Goal: Entertainment & Leisure: Consume media (video, audio)

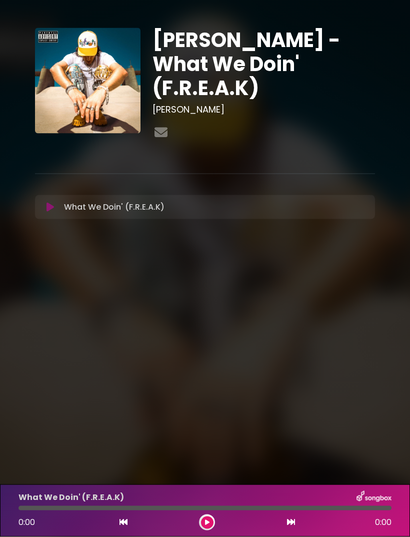
scroll to position [7, 0]
click at [111, 506] on div at bounding box center [205, 508] width 373 height 5
click at [211, 523] on button at bounding box center [207, 522] width 13 height 13
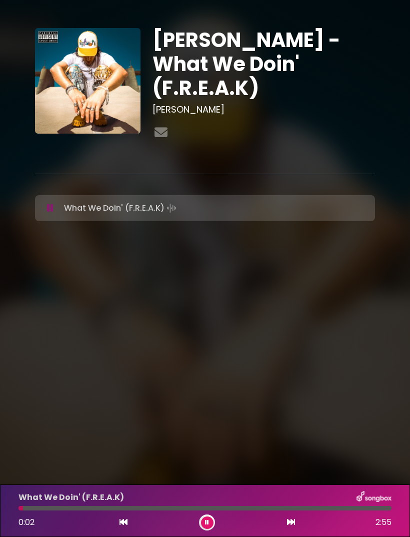
click at [94, 508] on div at bounding box center [205, 508] width 373 height 5
click at [131, 501] on div "What We Doin' (F.R.E.A.K)" at bounding box center [205, 497] width 385 height 13
click at [131, 497] on div "What We Doin' (F.R.E.A.K)" at bounding box center [205, 497] width 385 height 13
click at [127, 508] on div at bounding box center [205, 508] width 373 height 5
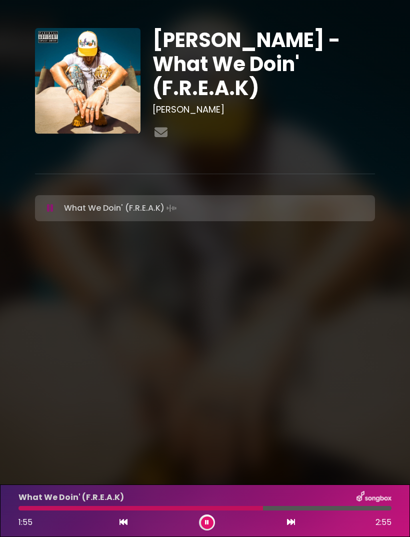
click at [211, 521] on button at bounding box center [207, 522] width 13 height 13
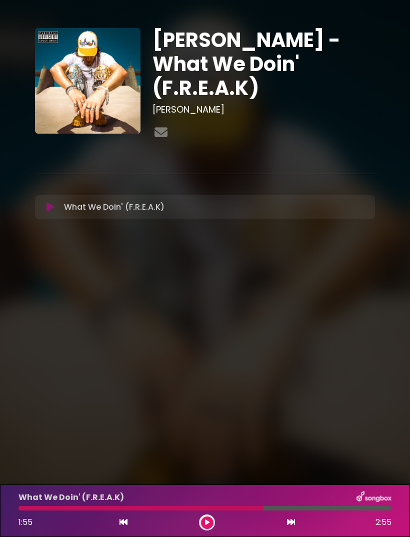
click at [141, 508] on div at bounding box center [141, 508] width 245 height 5
click at [216, 515] on div "1:55 2:55" at bounding box center [205, 522] width 385 height 16
click at [209, 518] on button at bounding box center [207, 522] width 13 height 13
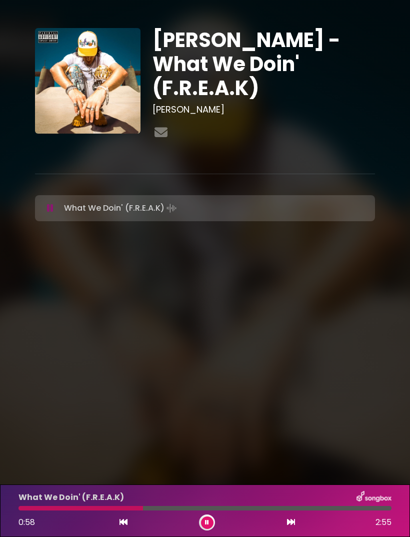
click at [167, 506] on div at bounding box center [205, 508] width 373 height 5
click at [207, 510] on div at bounding box center [144, 508] width 251 height 5
click at [213, 516] on div at bounding box center [207, 522] width 16 height 16
click at [204, 521] on button at bounding box center [207, 522] width 13 height 13
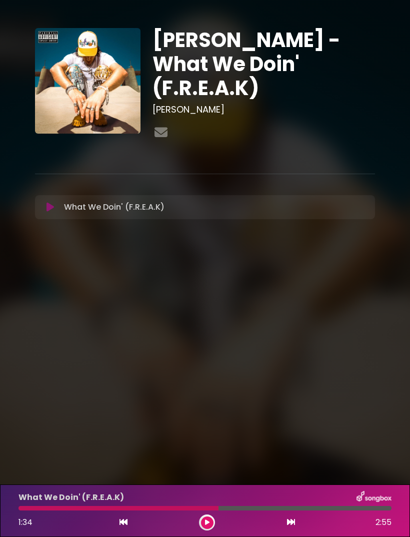
click at [155, 507] on div at bounding box center [119, 508] width 200 height 5
click at [216, 518] on div "1:34 2:55" at bounding box center [205, 522] width 385 height 16
click at [205, 522] on icon at bounding box center [207, 522] width 5 height 6
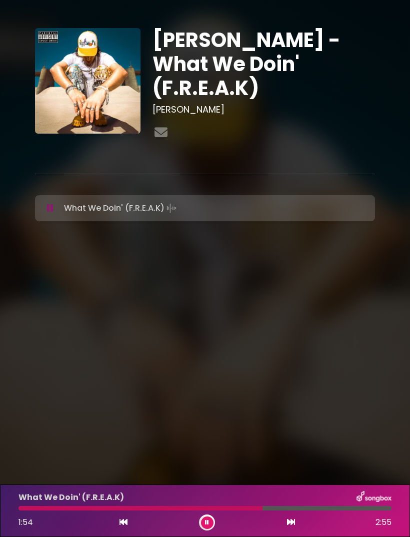
click at [210, 517] on button at bounding box center [207, 522] width 13 height 13
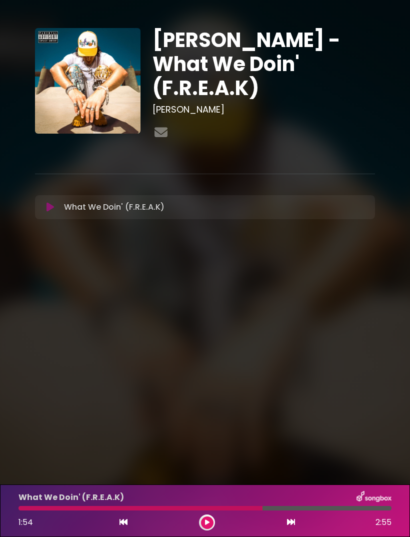
click at [134, 498] on div "What We Doin' (F.R.E.A.K)" at bounding box center [205, 497] width 385 height 13
click at [205, 517] on button at bounding box center [207, 522] width 13 height 13
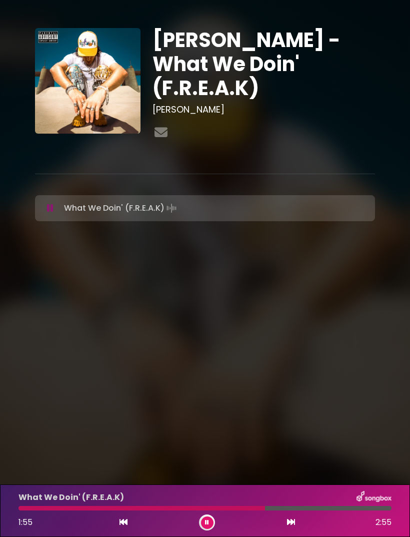
click at [140, 509] on div at bounding box center [142, 508] width 247 height 5
click at [165, 503] on div "What We Doin' (F.R.E.A.K)" at bounding box center [205, 497] width 385 height 13
click at [158, 503] on div "What We Doin' (F.R.E.A.K)" at bounding box center [205, 497] width 385 height 13
click at [159, 503] on div "What We Doin' (F.R.E.A.K)" at bounding box center [205, 497] width 385 height 13
click at [209, 520] on icon at bounding box center [207, 522] width 4 height 6
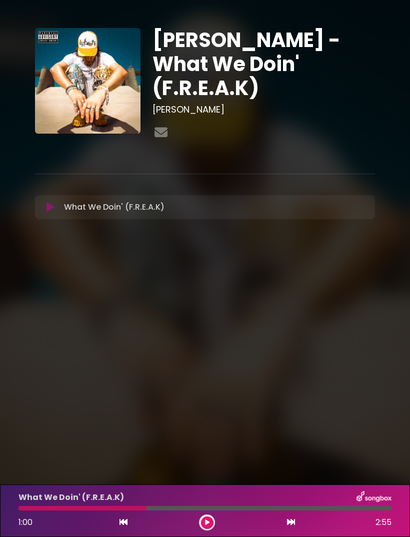
click at [167, 507] on div at bounding box center [205, 508] width 373 height 5
click at [206, 519] on icon at bounding box center [207, 522] width 5 height 6
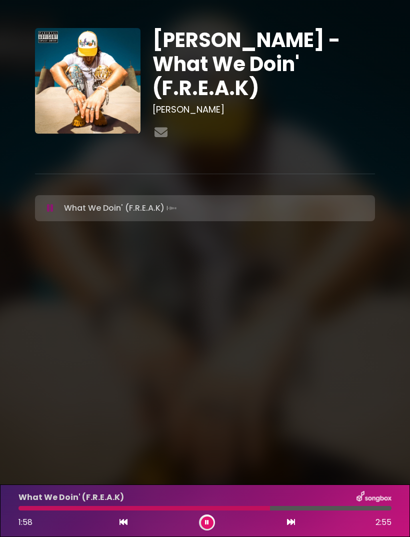
click at [205, 518] on button at bounding box center [207, 522] width 13 height 13
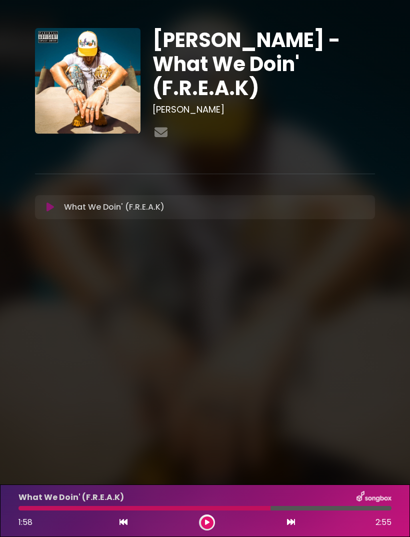
click at [209, 527] on button at bounding box center [207, 522] width 13 height 13
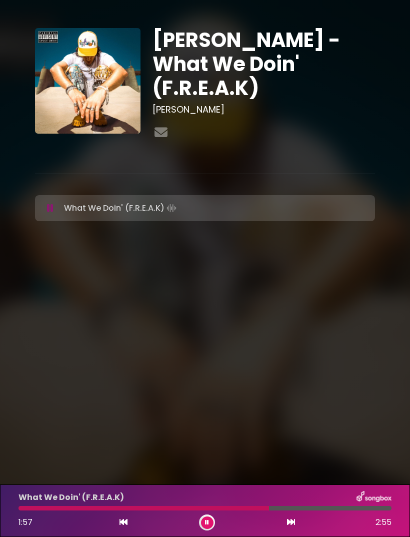
click at [213, 509] on div at bounding box center [144, 508] width 251 height 5
click at [210, 523] on button at bounding box center [207, 522] width 13 height 13
